Goal: Task Accomplishment & Management: Use online tool/utility

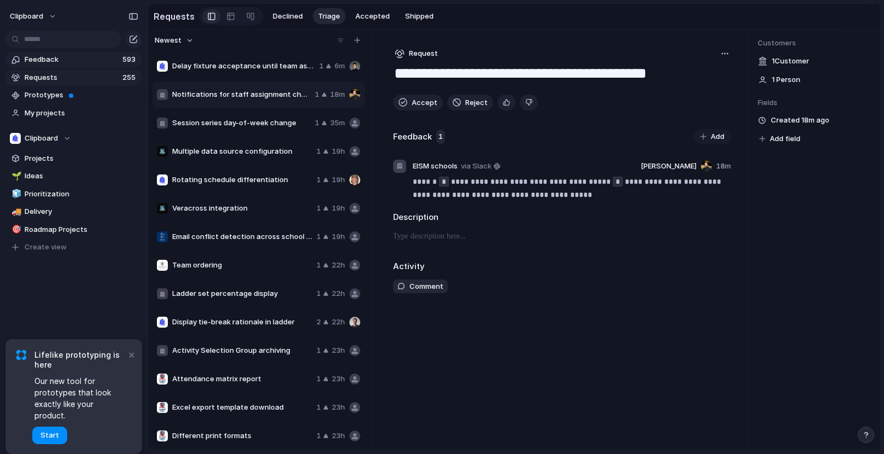
click at [61, 58] on span "Feedback" at bounding box center [72, 59] width 95 height 11
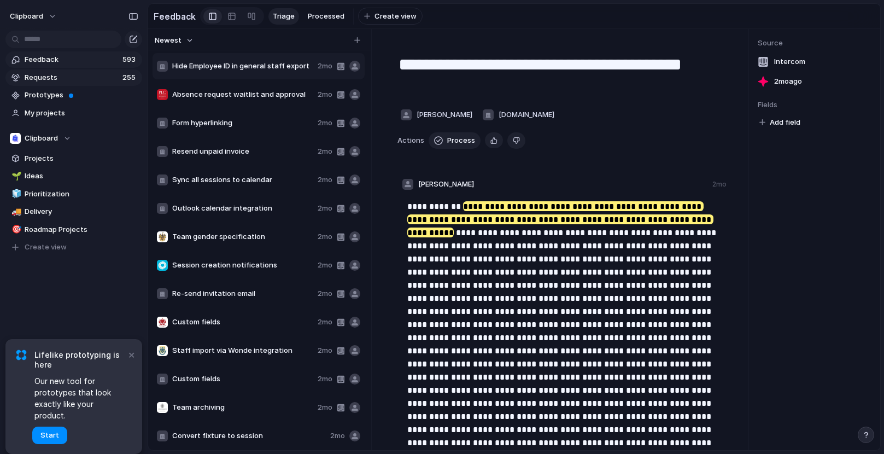
click at [62, 71] on link "Requests 255" at bounding box center [73, 77] width 137 height 16
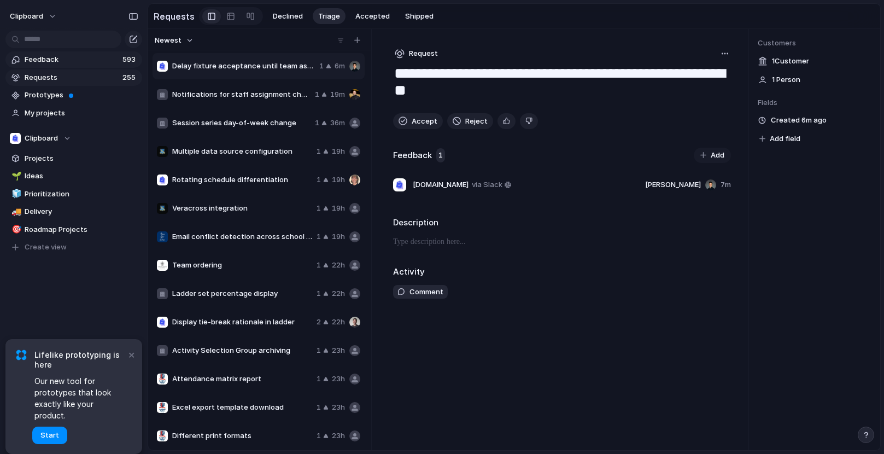
click at [73, 56] on span "Feedback" at bounding box center [72, 59] width 95 height 11
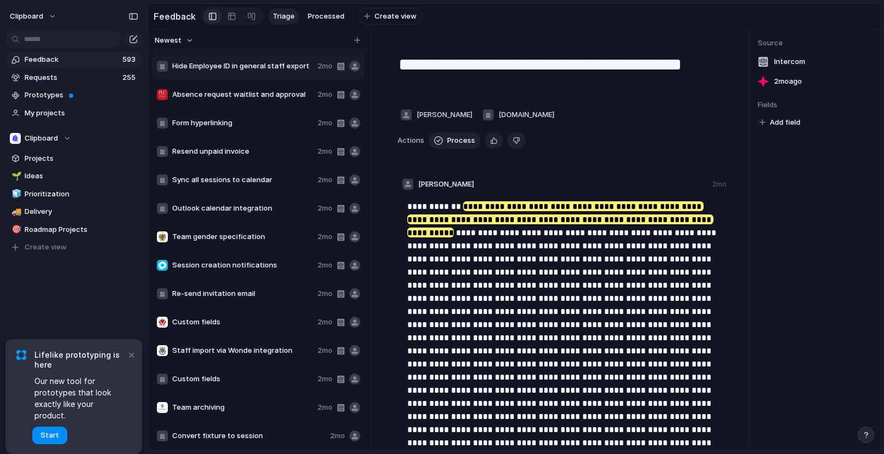
click at [215, 126] on span "Form hyperlinking" at bounding box center [242, 122] width 141 height 11
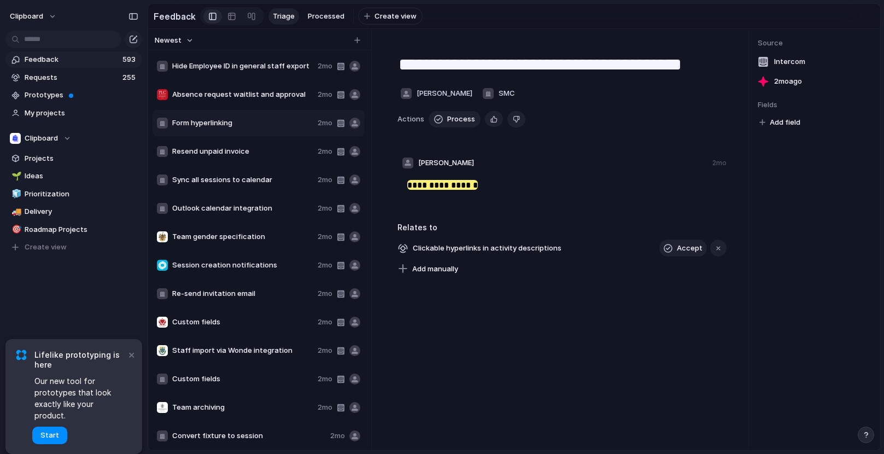
click at [219, 148] on span "Resend unpaid invoice" at bounding box center [242, 151] width 141 height 11
click at [149, 160] on div "Newest Hide Employee ID in general staff export 2mo Absence request waitlist an…" at bounding box center [257, 239] width 219 height 421
click at [202, 71] on span "Hide Employee ID in general staff export" at bounding box center [242, 66] width 141 height 11
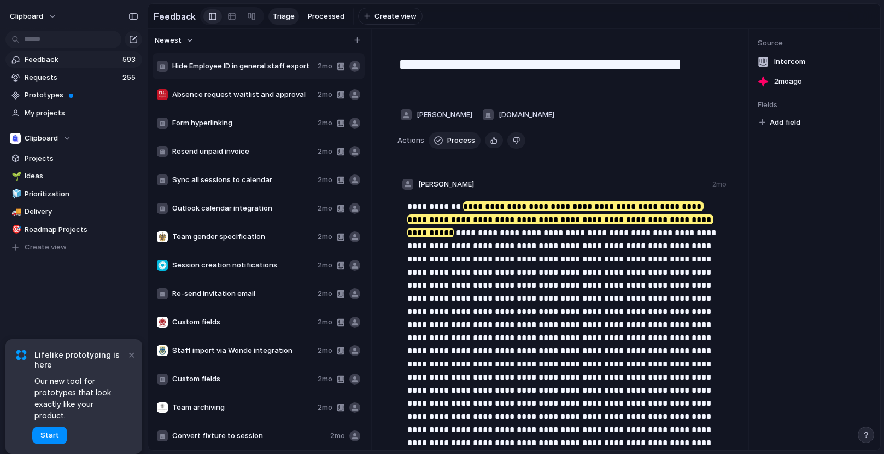
click at [205, 93] on span "Absence request waitlist and approval" at bounding box center [242, 94] width 141 height 11
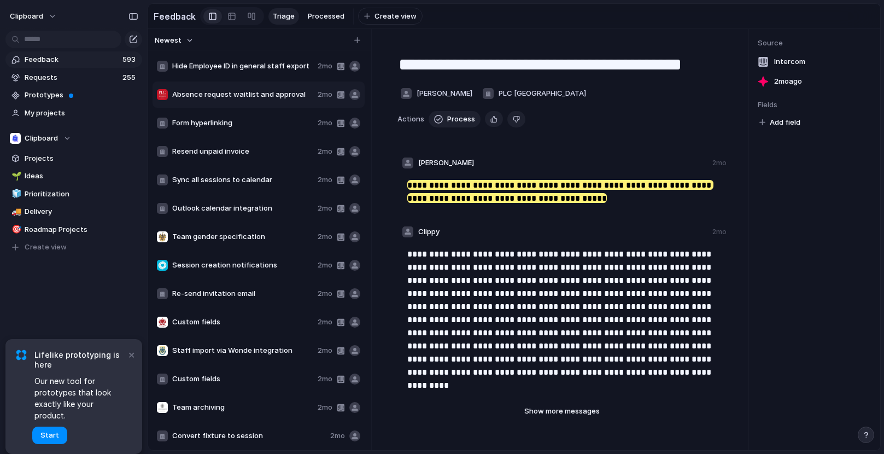
click at [205, 119] on span "Form hyperlinking" at bounding box center [242, 122] width 141 height 11
